Goal: Purchase product/service

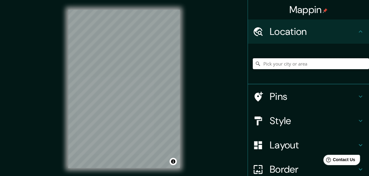
click at [267, 63] on input "Pick your city or area" at bounding box center [311, 63] width 116 height 11
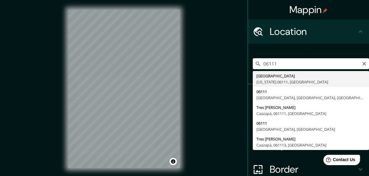
type input "[GEOGRAPHIC_DATA], [US_STATE] 06111, [GEOGRAPHIC_DATA]"
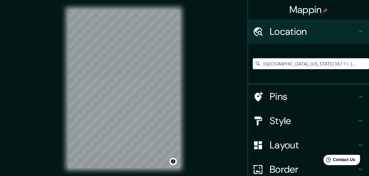
click at [357, 120] on icon at bounding box center [360, 120] width 7 height 7
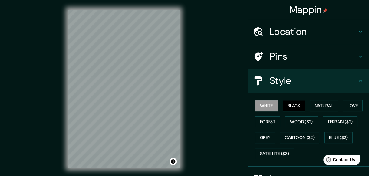
click at [289, 106] on button "Black" at bounding box center [294, 105] width 23 height 11
click at [320, 103] on button "Natural" at bounding box center [324, 105] width 28 height 11
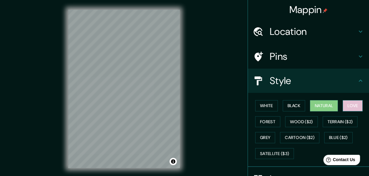
click at [353, 105] on button "Love" at bounding box center [353, 105] width 20 height 11
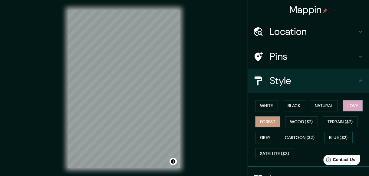
click at [266, 122] on button "Forest" at bounding box center [267, 121] width 25 height 11
click at [303, 121] on button "Wood ($2)" at bounding box center [301, 121] width 33 height 11
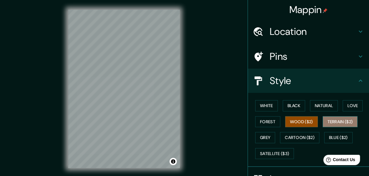
click at [333, 120] on button "Terrain ($2)" at bounding box center [340, 121] width 35 height 11
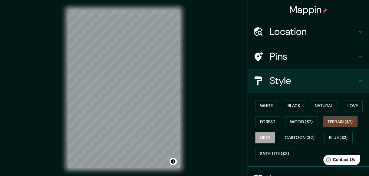
click at [260, 137] on button "Grey" at bounding box center [265, 137] width 20 height 11
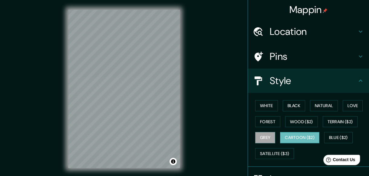
click at [293, 134] on button "Cartoon ($2)" at bounding box center [299, 137] width 39 height 11
click at [341, 136] on button "Blue ($2)" at bounding box center [339, 137] width 28 height 11
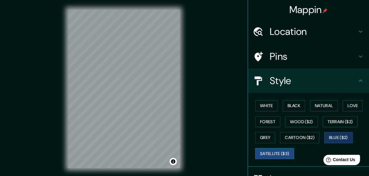
click at [268, 154] on button "Satellite ($3)" at bounding box center [274, 153] width 39 height 11
